Goal: Task Accomplishment & Management: Use online tool/utility

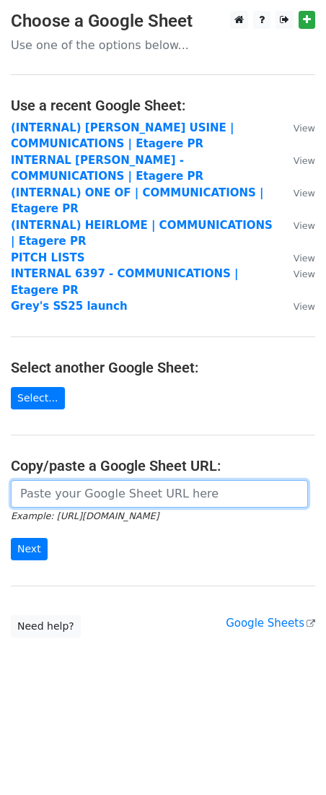
click at [44, 480] on input "url" at bounding box center [159, 493] width 297 height 27
paste input "https://docs.google.com/spreadsheets/d/1ksDug8biiSm965Y3fi6vEV0BbW7i9ffb/edit?g…"
type input "https://docs.google.com/spreadsheets/d/1ksDug8biiSm965Y3fi6vEV0BbW7i9ffb/edit?g…"
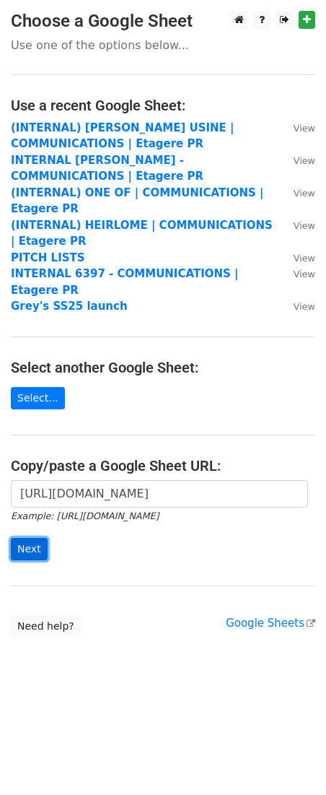
click at [21, 539] on input "Next" at bounding box center [29, 549] width 37 height 22
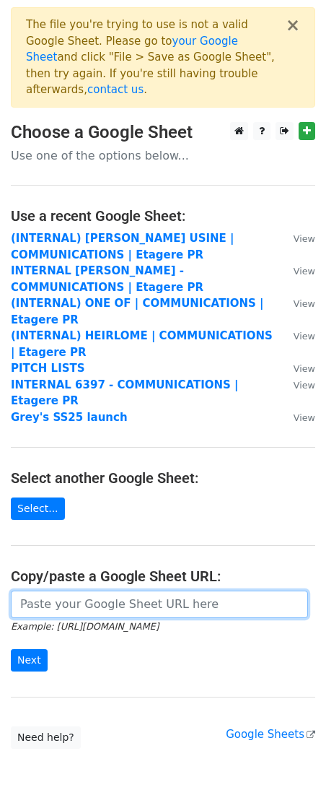
click at [69, 591] on input "url" at bounding box center [159, 604] width 297 height 27
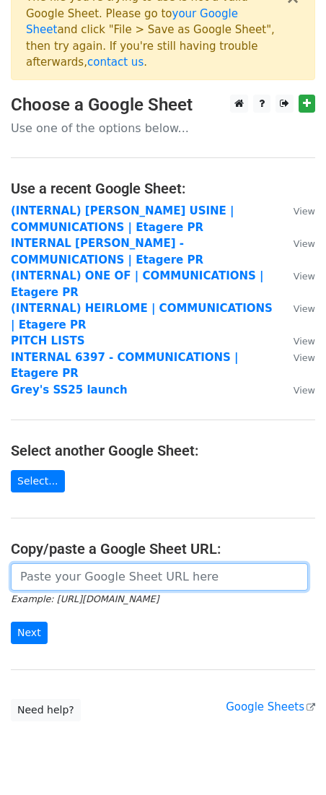
scroll to position [37, 0]
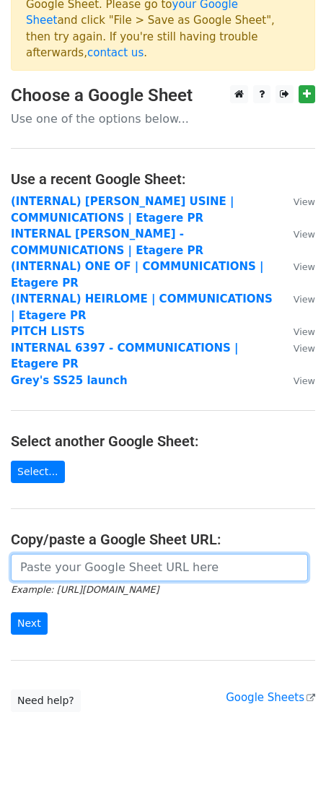
paste input "[URL][DOMAIN_NAME]"
type input "[URL][DOMAIN_NAME]"
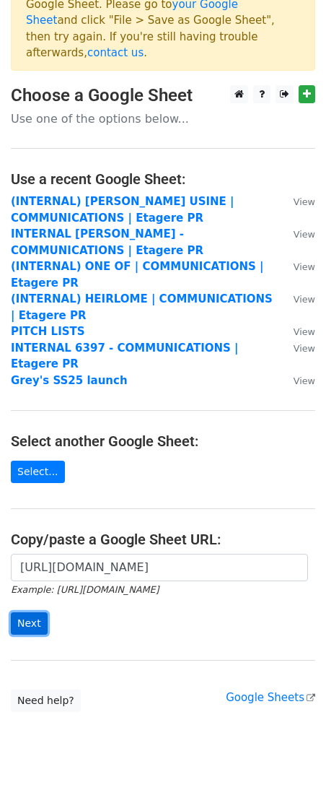
scroll to position [0, 0]
click at [25, 612] on input "Next" at bounding box center [29, 623] width 37 height 22
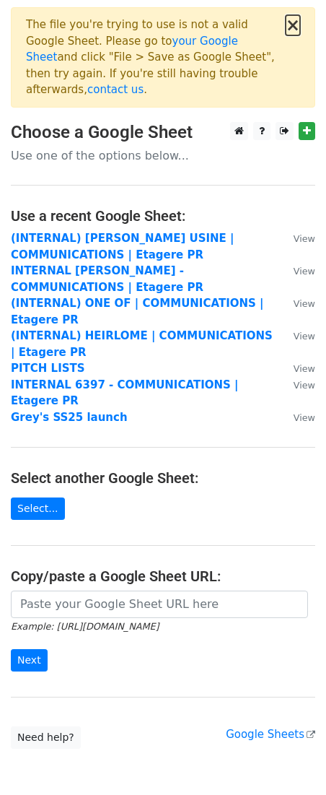
click at [292, 20] on button "×" at bounding box center [293, 25] width 14 height 17
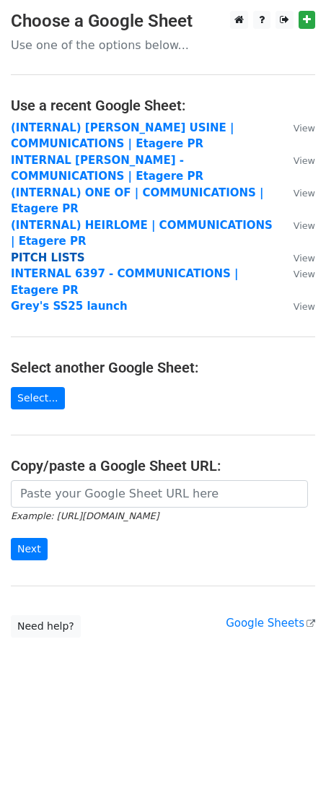
click at [46, 257] on strong "PITCH LISTS" at bounding box center [48, 257] width 74 height 13
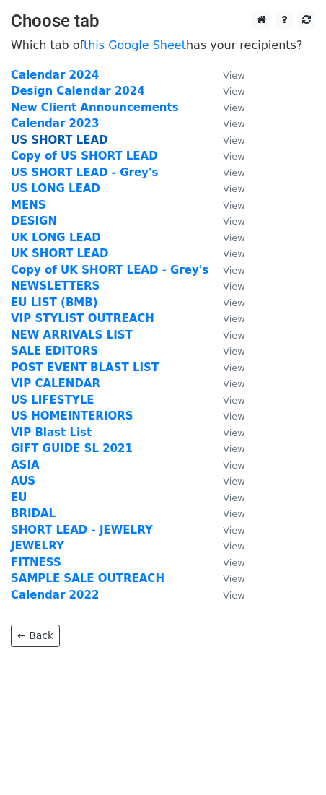
click at [62, 139] on strong "US SHORT LEAD" at bounding box center [59, 140] width 97 height 13
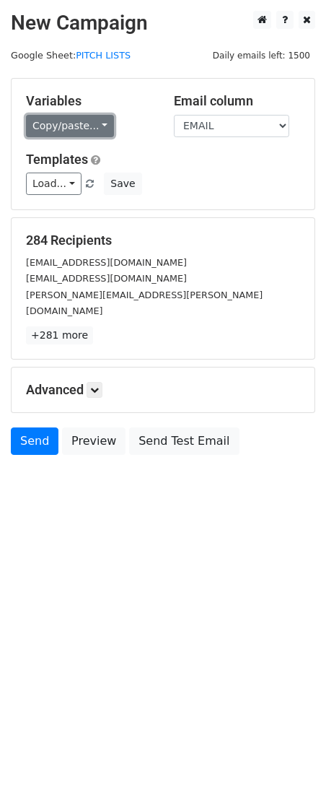
click at [102, 122] on link "Copy/paste..." at bounding box center [70, 126] width 88 height 22
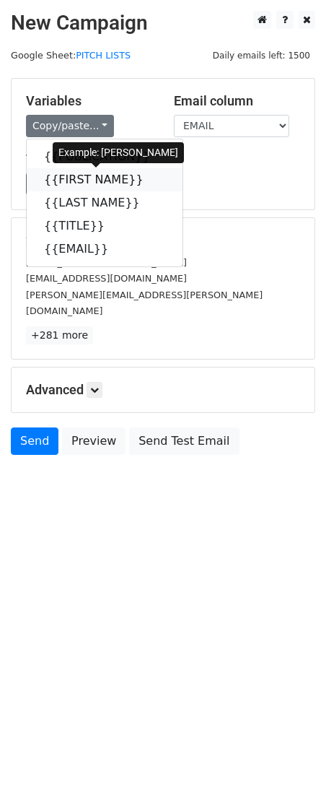
click at [100, 186] on link "{{FIRST NAME}}" at bounding box center [105, 179] width 156 height 23
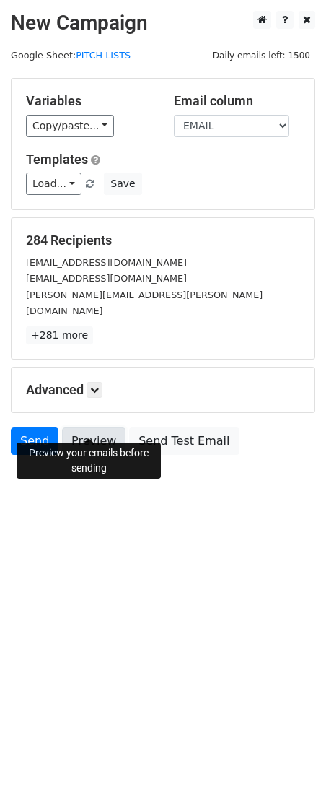
click at [93, 427] on link "Preview" at bounding box center [94, 440] width 64 height 27
click at [110, 56] on link "PITCH LISTS" at bounding box center [103, 55] width 55 height 11
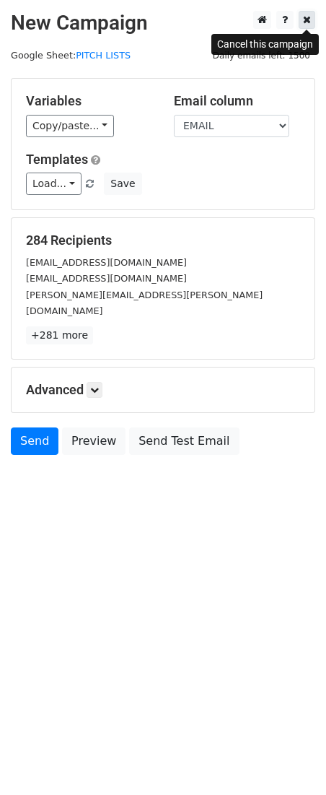
click at [308, 17] on icon at bounding box center [307, 19] width 8 height 10
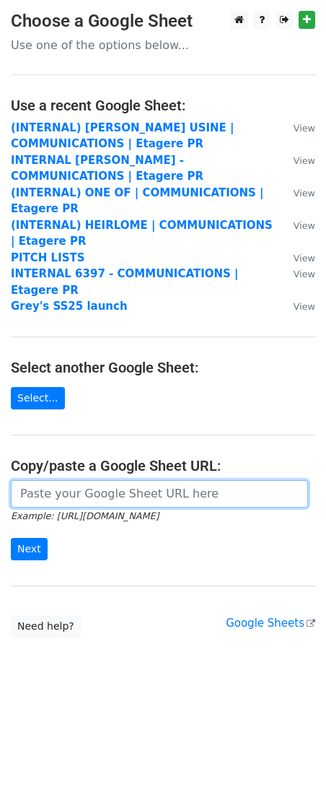
click at [49, 480] on input "url" at bounding box center [159, 493] width 297 height 27
paste input "https://docs.google.com/spreadsheets/d/1ksDug8biiSm965Y3fi6vEV0BbW7i9ffb/edit?g…"
type input "https://docs.google.com/spreadsheets/d/1ksDug8biiSm965Y3fi6vEV0BbW7i9ffb/edit?g…"
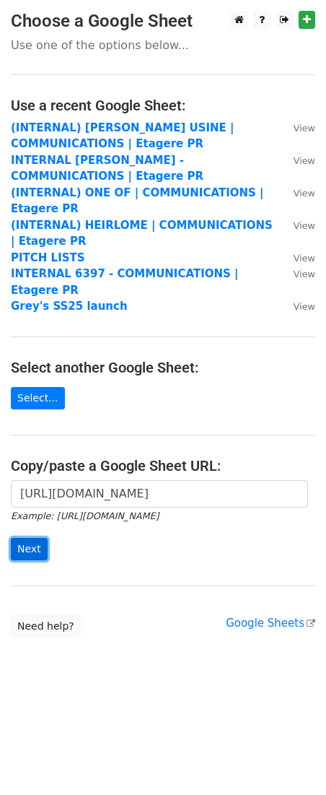
scroll to position [0, 0]
click at [30, 538] on input "Next" at bounding box center [29, 549] width 37 height 22
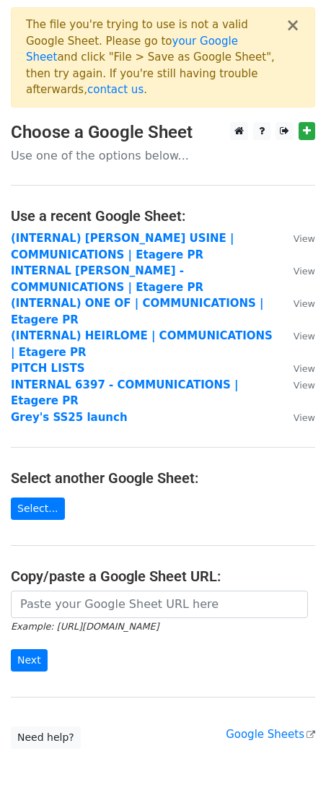
click at [250, 122] on div at bounding box center [270, 131] width 90 height 18
click at [245, 122] on link at bounding box center [239, 131] width 18 height 18
click at [34, 458] on main "× The file you're trying to use is not a valid Google Sheet. Please go to your …" at bounding box center [163, 377] width 326 height 741
click at [38, 497] on link "Select..." at bounding box center [38, 508] width 54 height 22
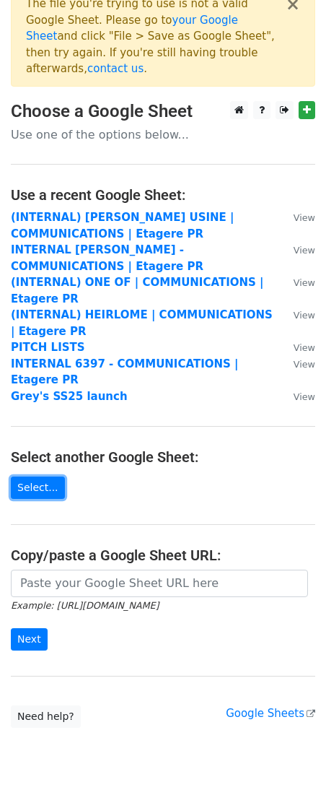
scroll to position [37, 0]
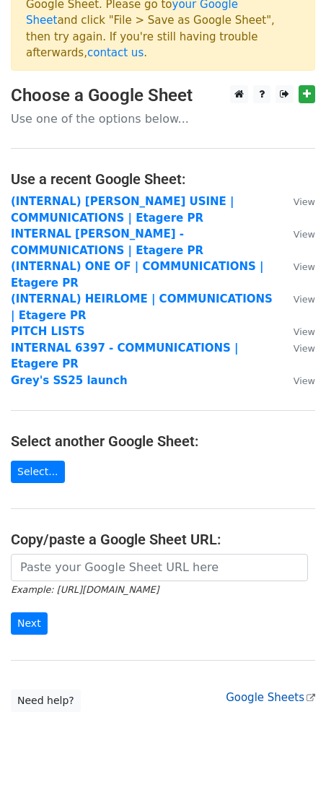
click at [258, 691] on link "Google Sheets" at bounding box center [271, 697] width 90 height 13
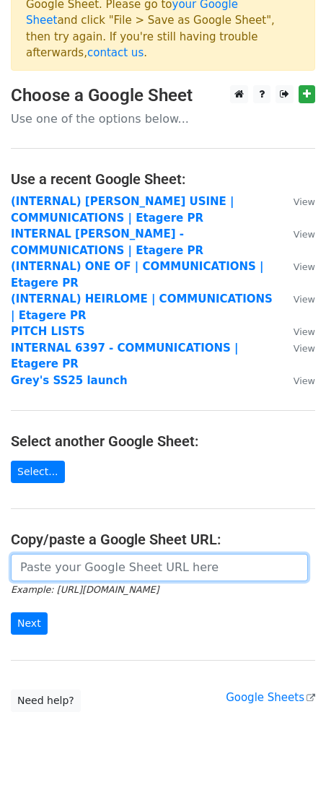
click at [82, 554] on input "url" at bounding box center [159, 567] width 297 height 27
paste input "https://docs.google.com/spreadsheets/d/1ksDug8biiSm965Y3fi6vEV0BbW7i9ffb/edit?g…"
type input "https://docs.google.com/spreadsheets/d/1ksDug8biiSm965Y3fi6vEV0BbW7i9ffb/edit?g…"
click at [11, 612] on input "Next" at bounding box center [29, 623] width 37 height 22
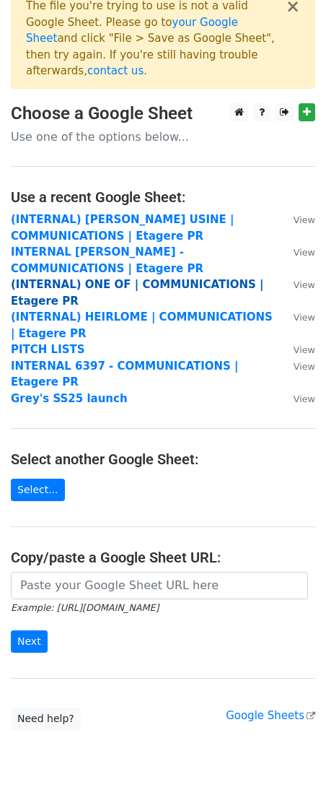
scroll to position [23, 0]
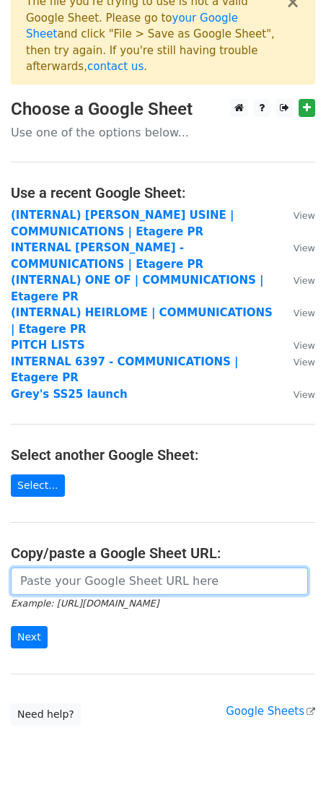
click at [92, 567] on input "url" at bounding box center [159, 580] width 297 height 27
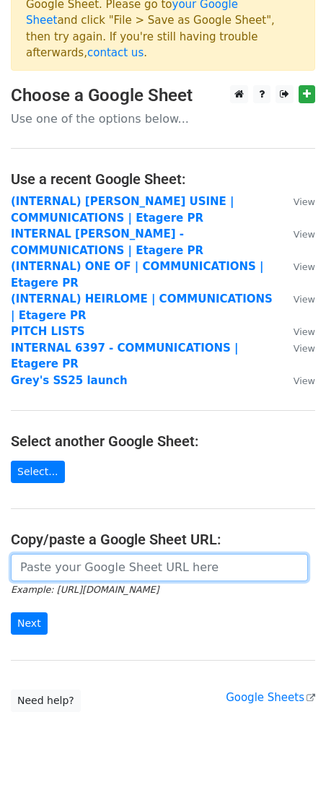
paste input "[URL][DOMAIN_NAME]"
type input "[URL][DOMAIN_NAME]"
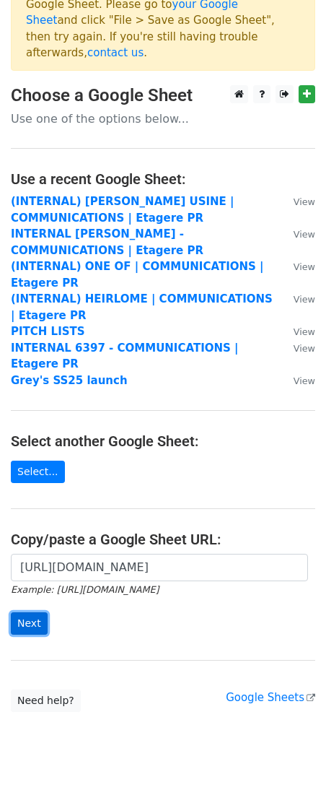
click at [34, 612] on input "Next" at bounding box center [29, 623] width 37 height 22
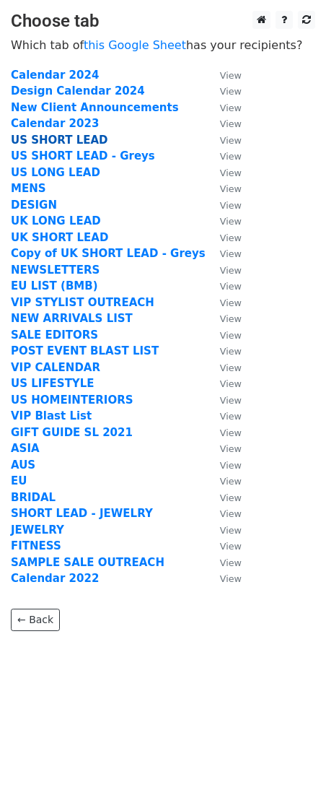
click at [35, 136] on strong "US SHORT LEAD" at bounding box center [59, 140] width 97 height 13
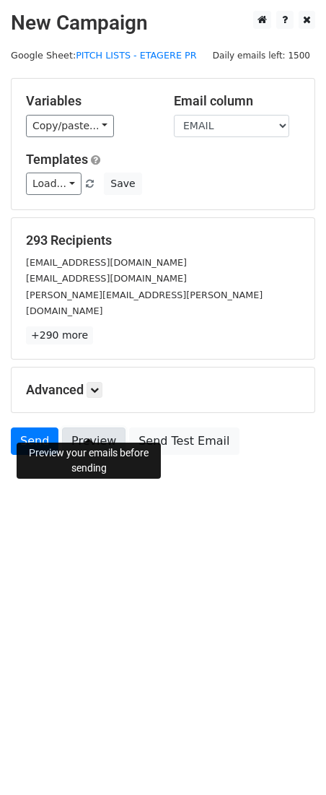
click at [98, 427] on link "Preview" at bounding box center [94, 440] width 64 height 27
